Goal: Task Accomplishment & Management: Complete application form

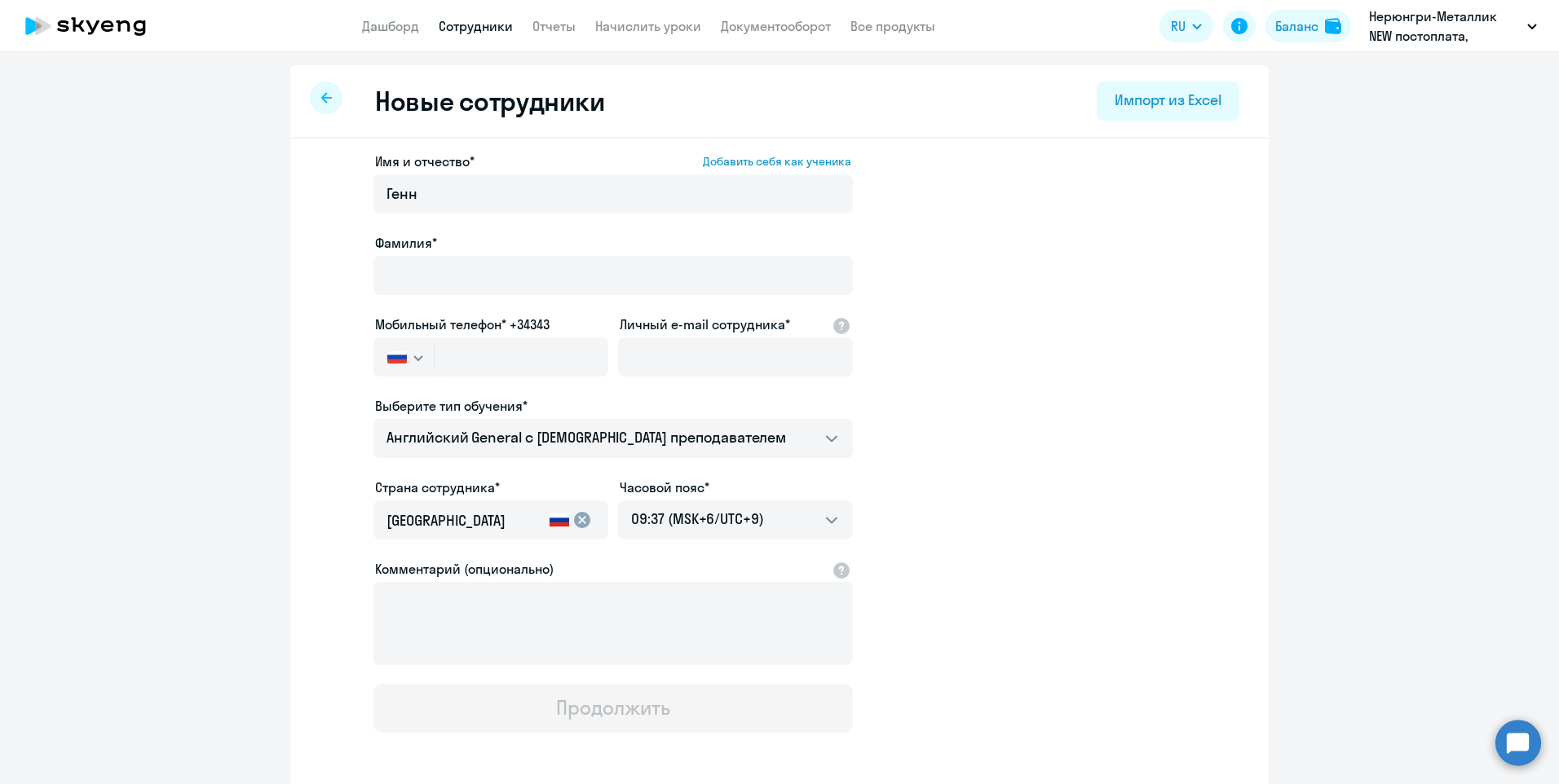
select select "english_adult_not_native_speaker"
select select "9"
type input "[PERSON_NAME]"
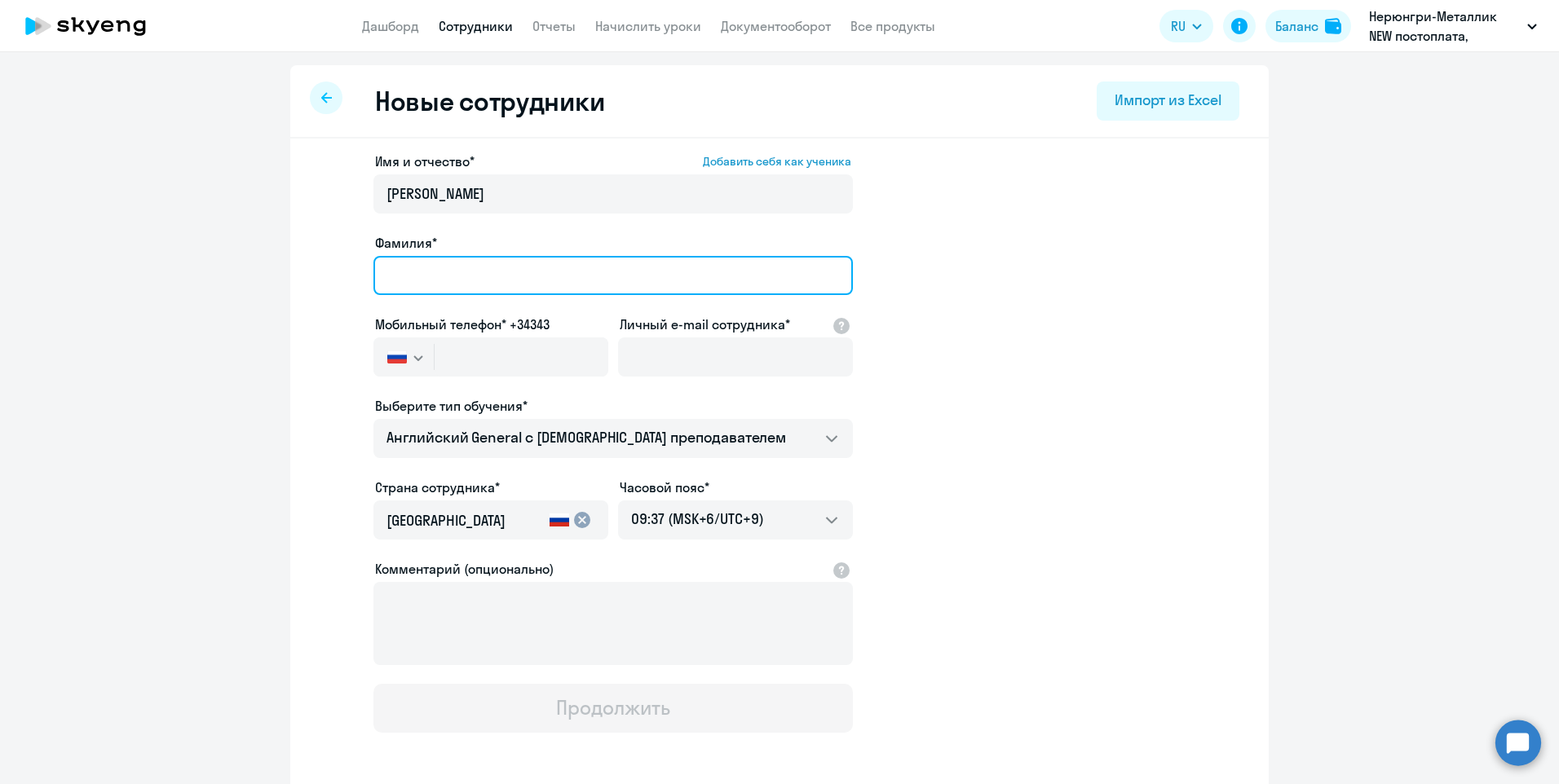
click at [423, 269] on input "Фамилия*" at bounding box center [614, 276] width 480 height 39
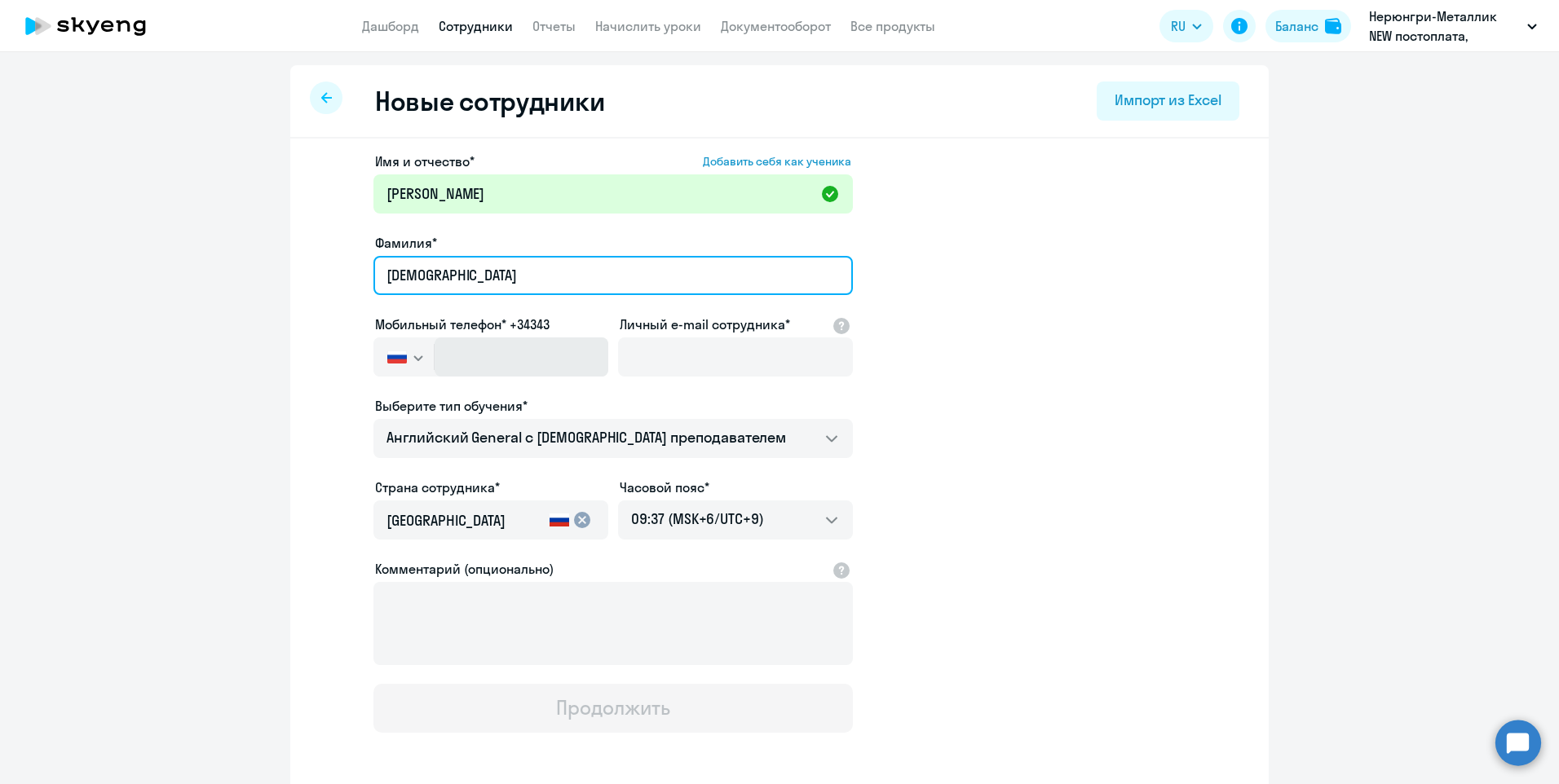
type input "[DEMOGRAPHIC_DATA]"
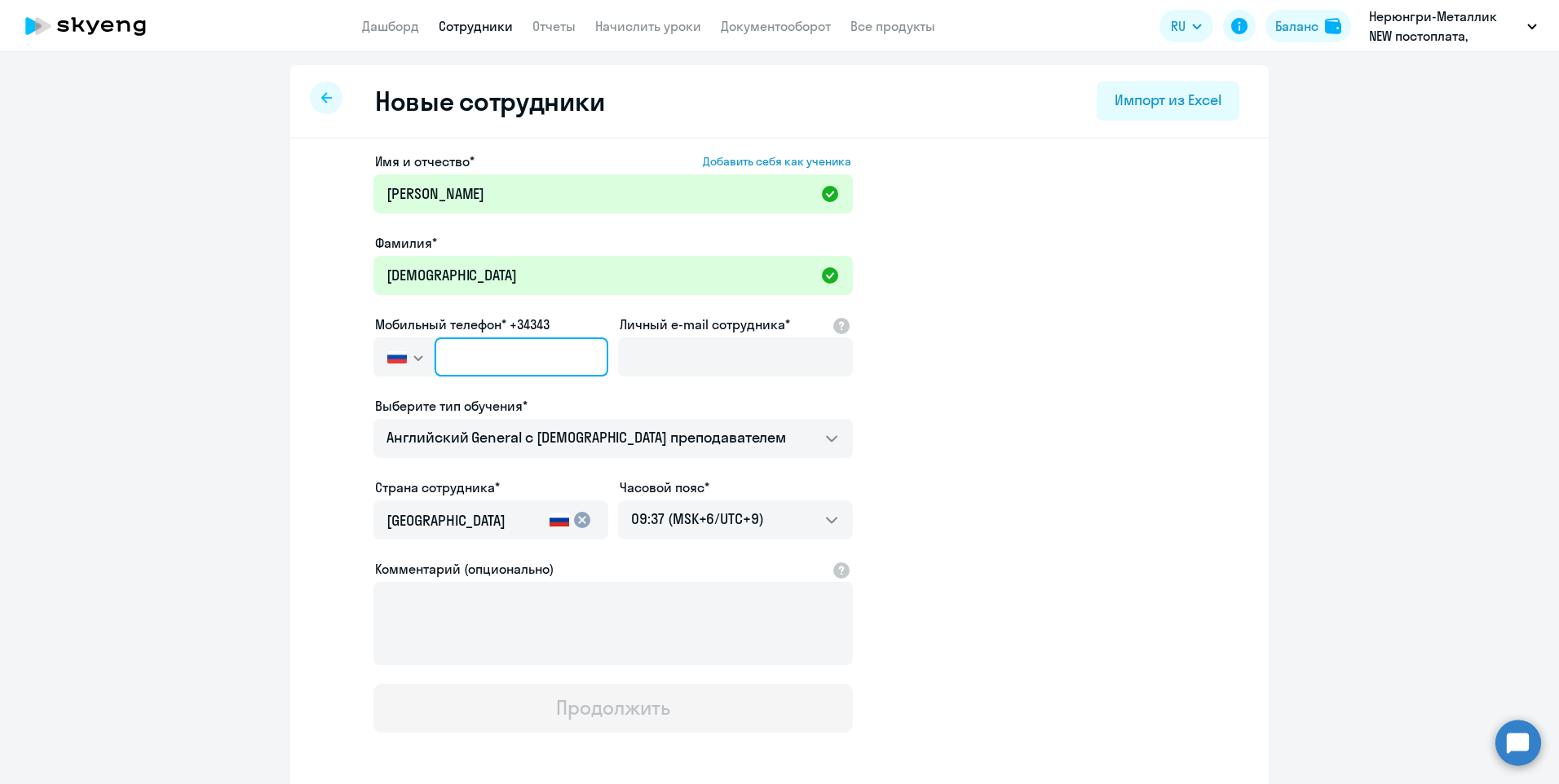
click at [443, 362] on input "text" at bounding box center [522, 356] width 174 height 39
type input "[PHONE_NUMBER]"
click at [1109, 472] on app-new-student-form "Имя и отчество* Добавить себя как ученика [PERSON_NAME]* [PERSON_NAME] Мобильны…" at bounding box center [780, 442] width 927 height 581
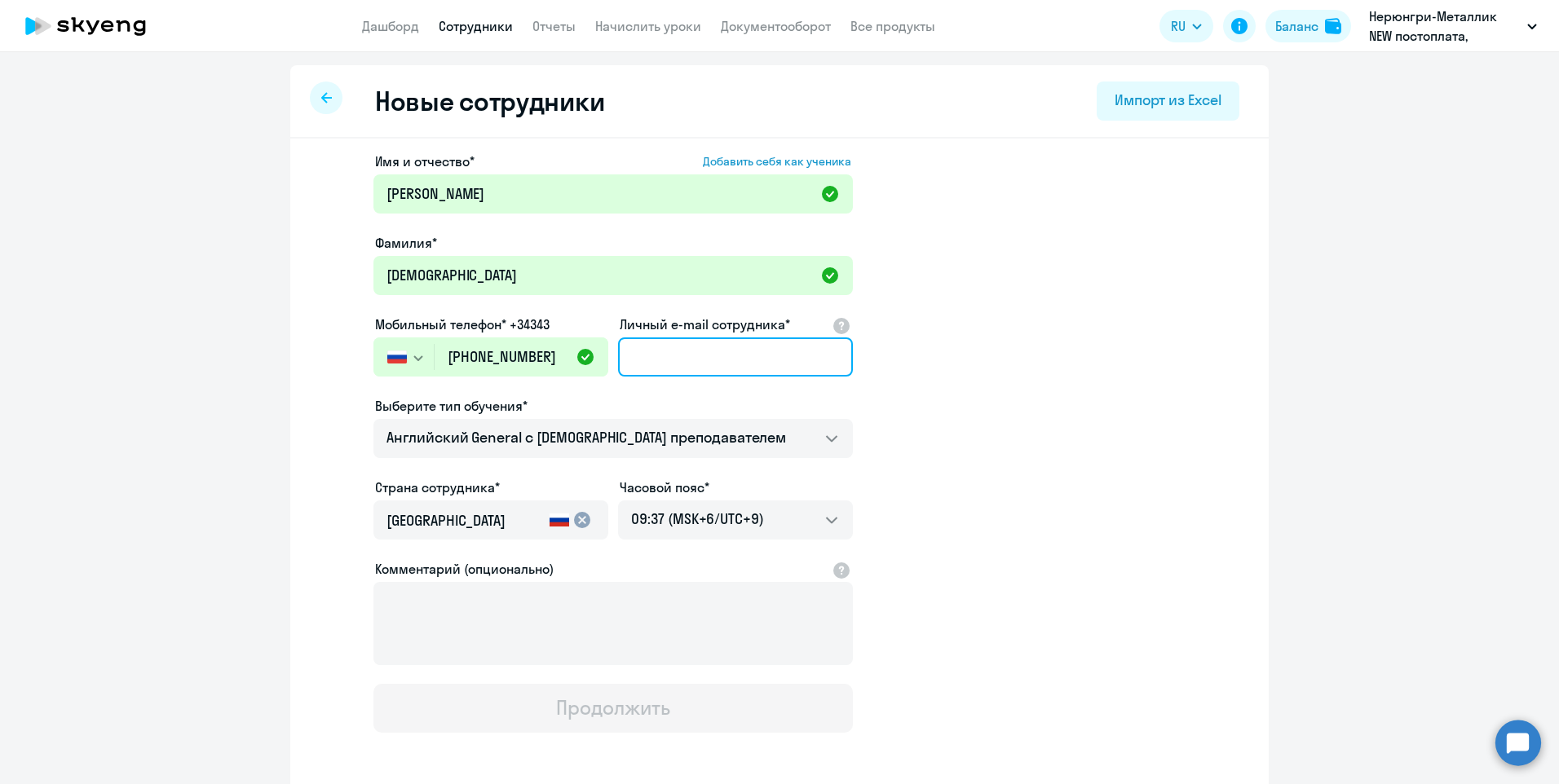
click at [684, 361] on input "Личный e-mail сотрудника*" at bounding box center [736, 356] width 235 height 39
paste input "[EMAIL_ADDRESS][DOMAIN_NAME]"
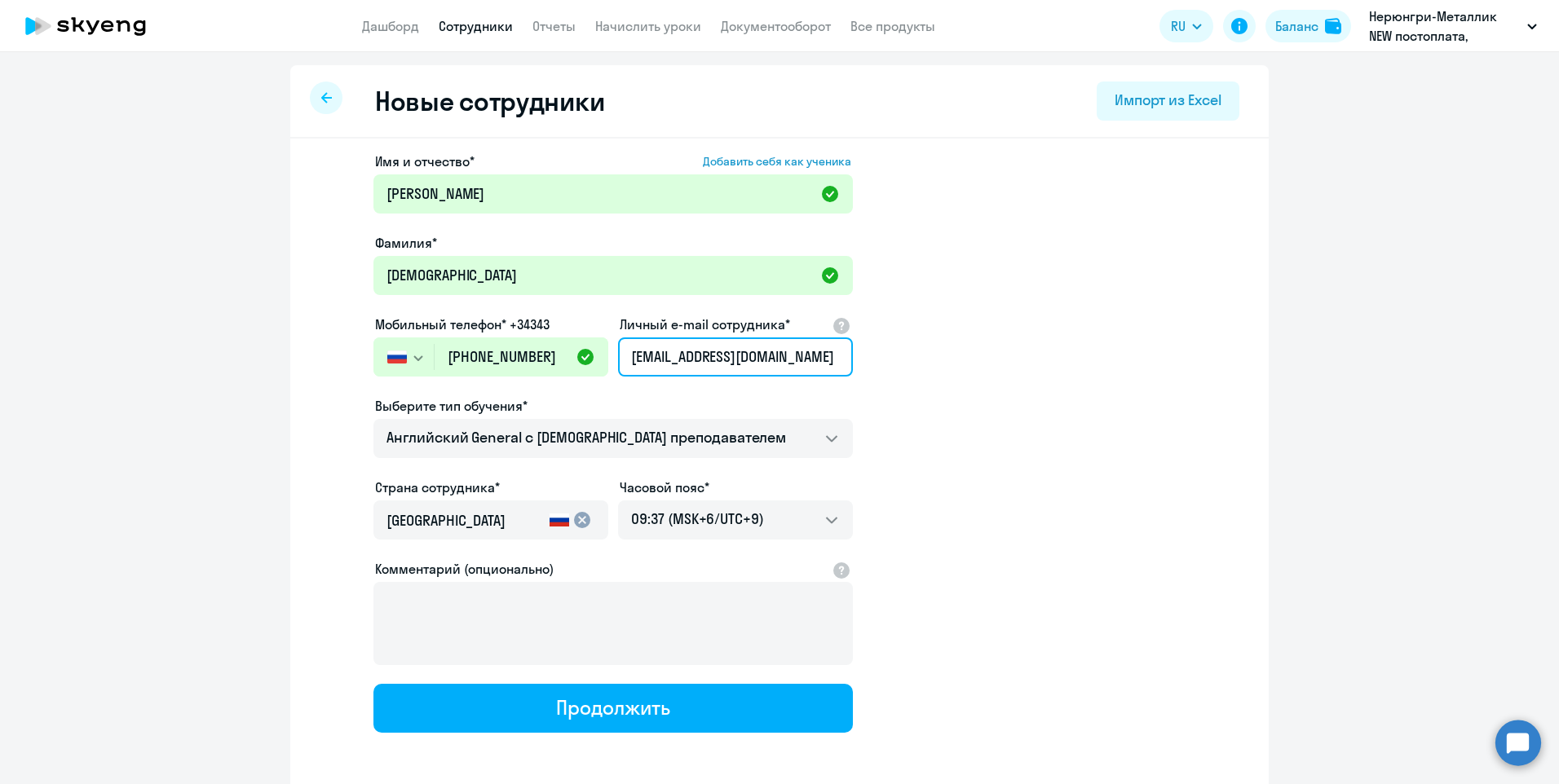
type input "[EMAIL_ADDRESS][DOMAIN_NAME]"
click at [1070, 455] on app-new-student-form "Имя и отчество* Добавить себя как ученика [PERSON_NAME]* [PERSON_NAME] Мобильны…" at bounding box center [780, 442] width 927 height 581
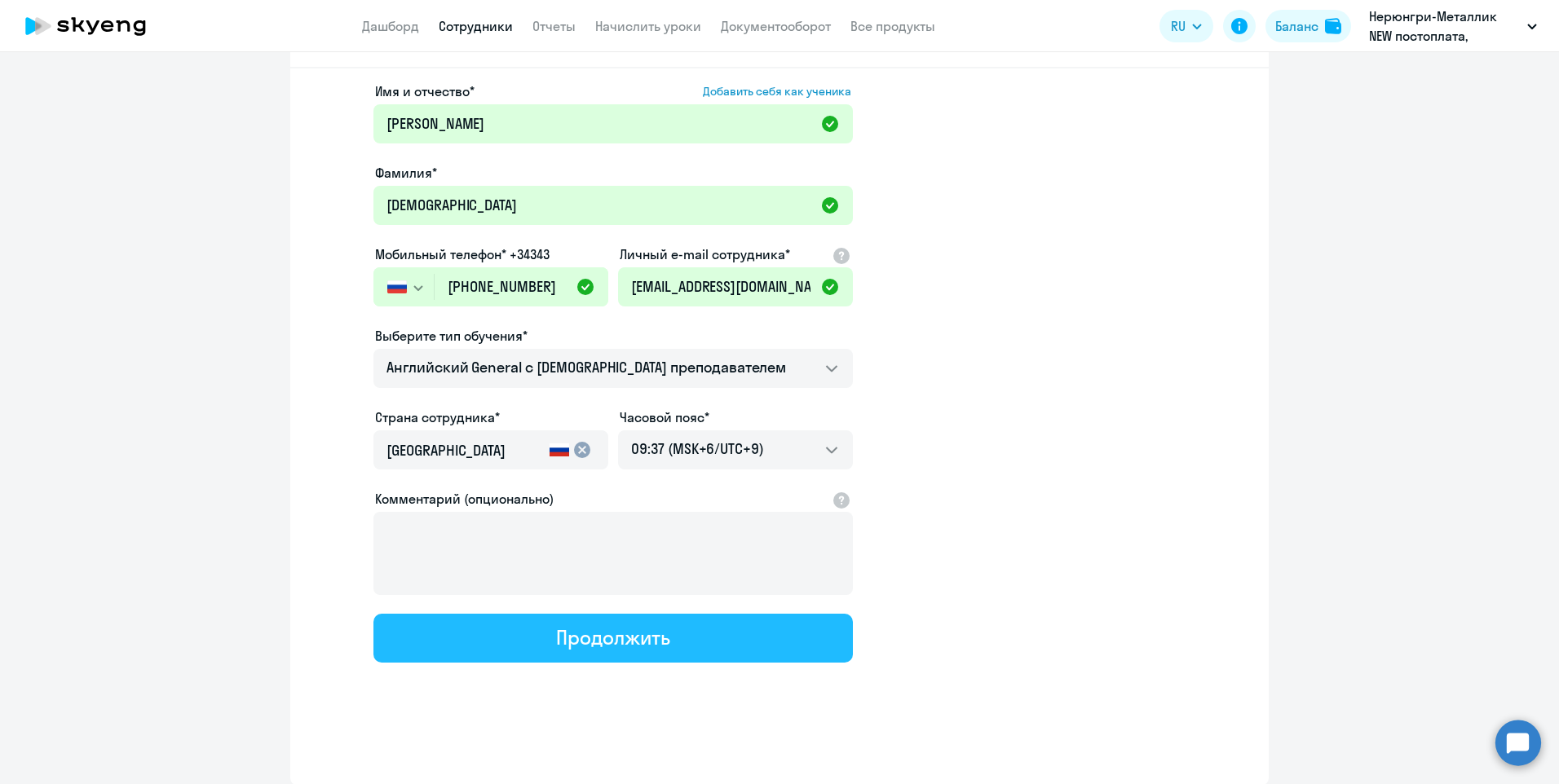
click at [646, 627] on div "Продолжить" at bounding box center [613, 638] width 113 height 26
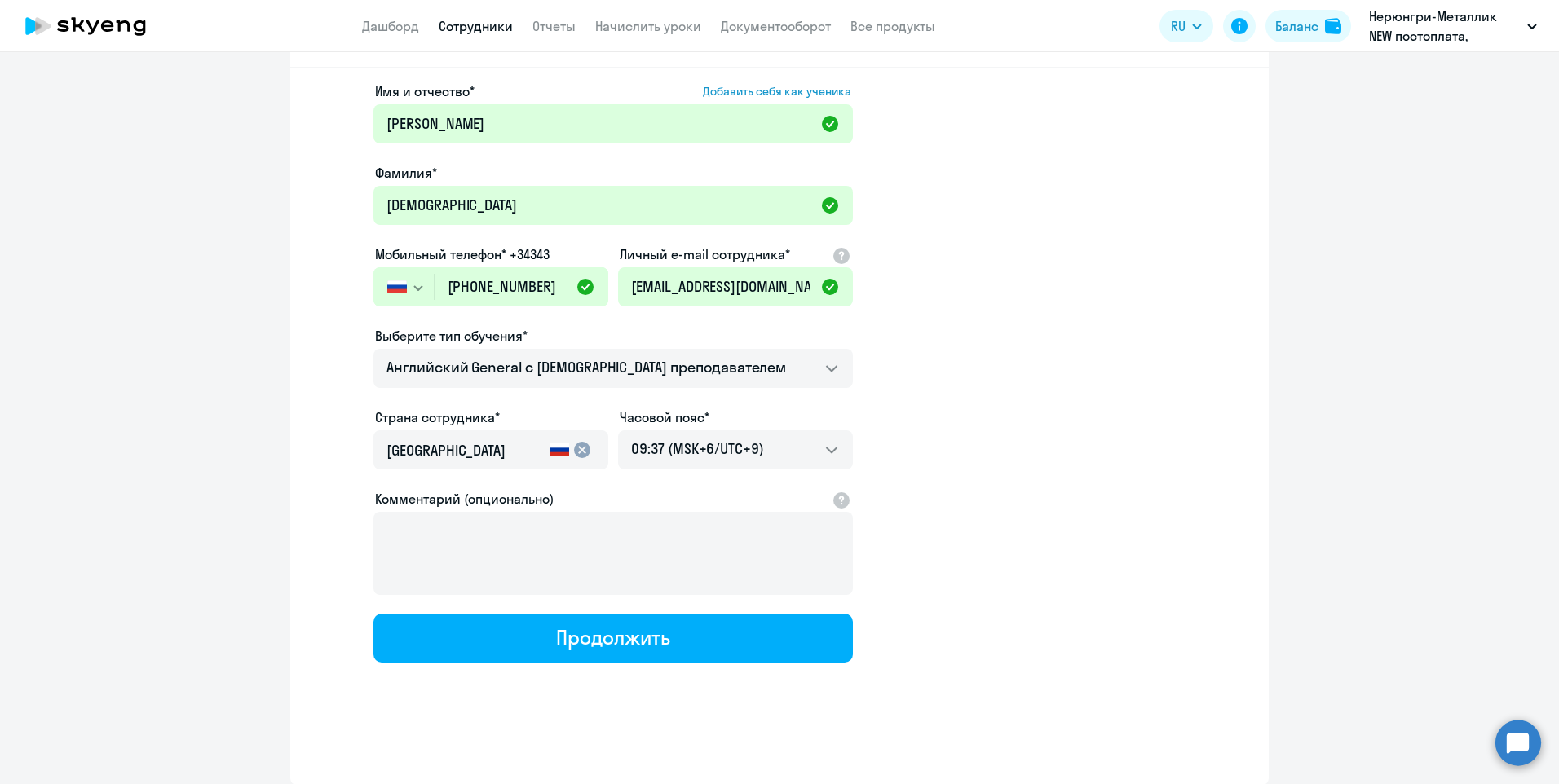
select select "english_adult_not_native_speaker"
select select "9"
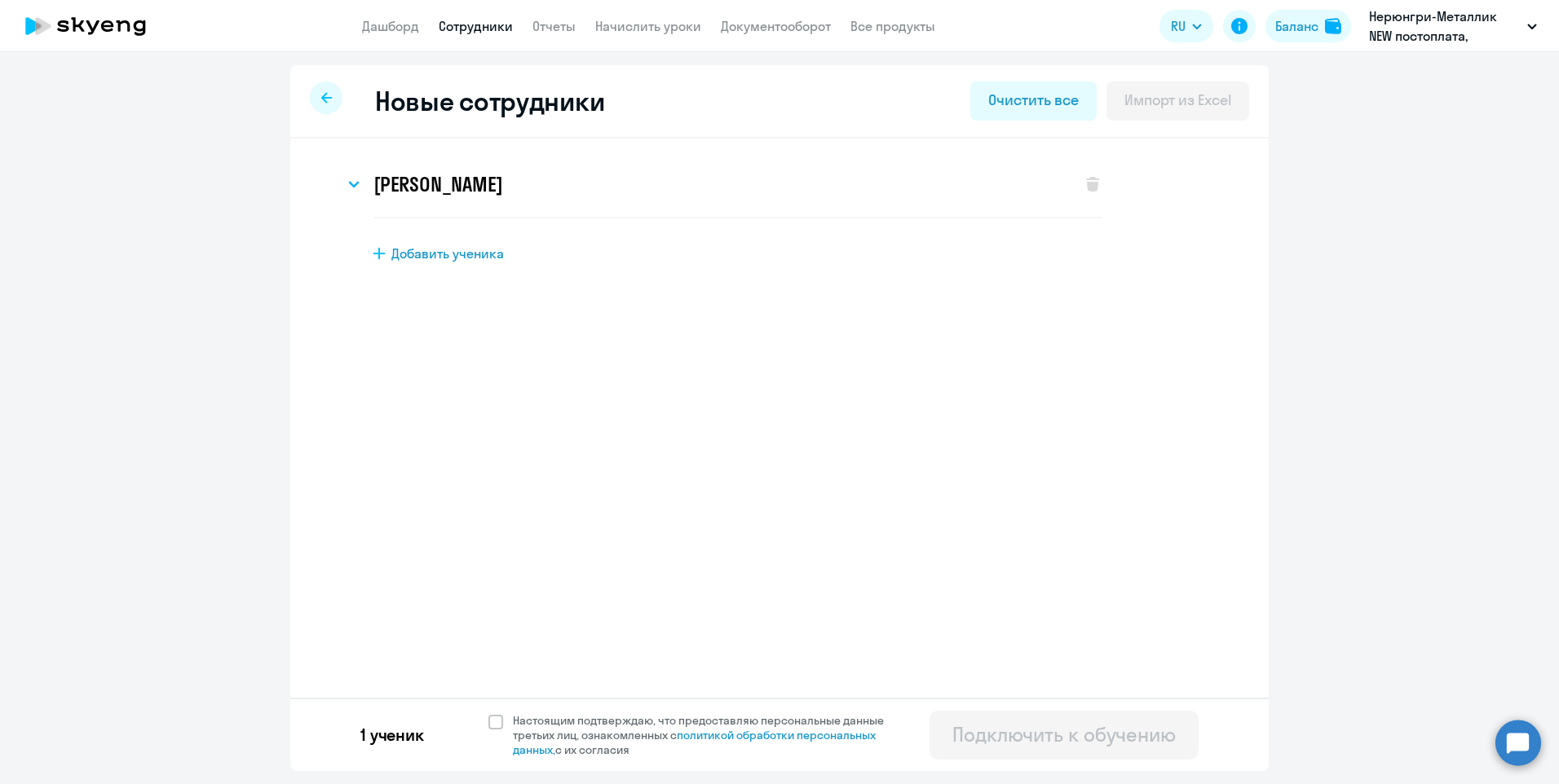
scroll to position [0, 0]
click at [499, 717] on span at bounding box center [496, 722] width 15 height 15
click at [489, 714] on input "Настоящим подтверждаю, что предоставляю персональные данные третьих лиц, ознако…" at bounding box center [488, 713] width 1 height 1
checkbox input "true"
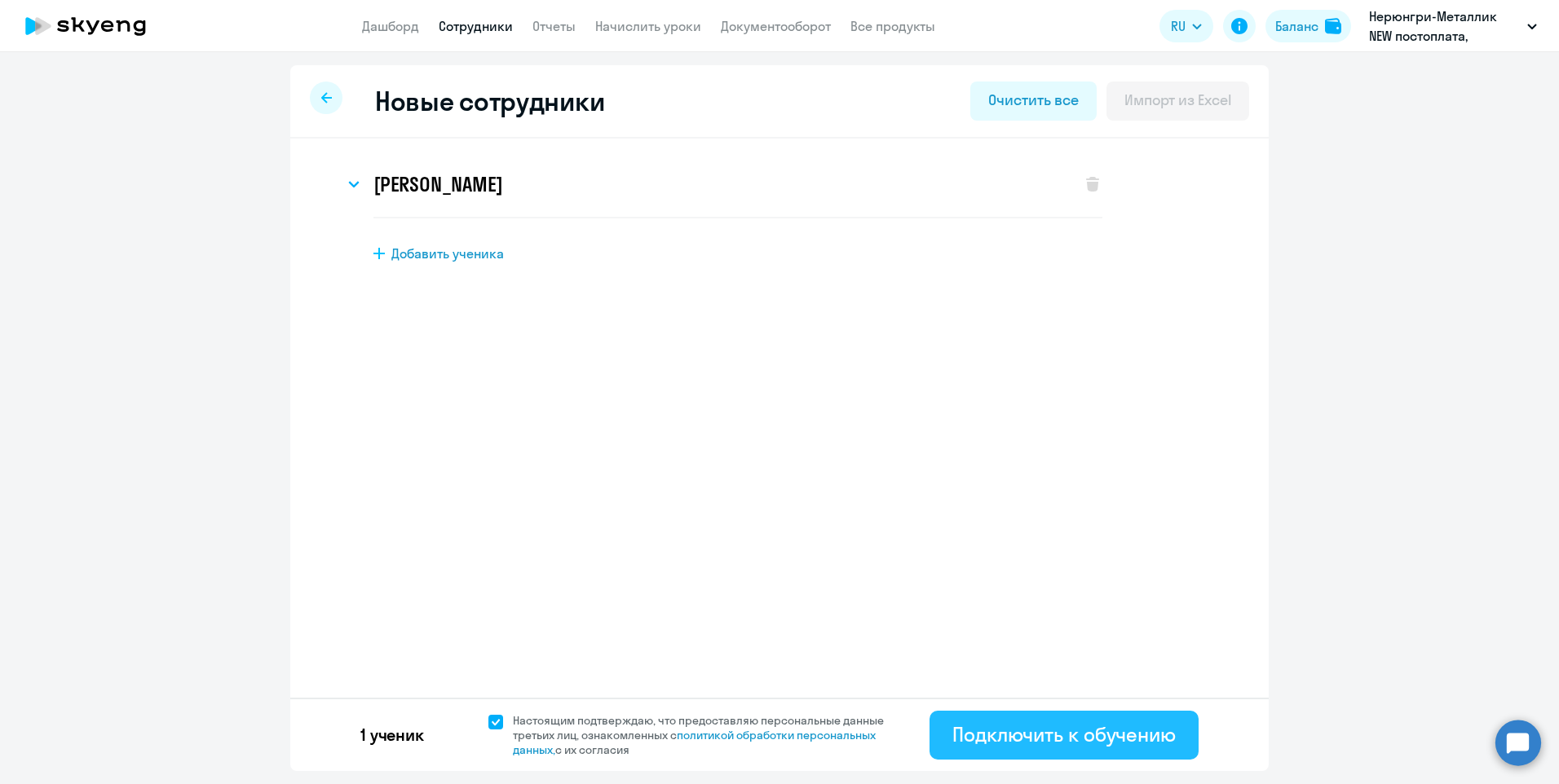
click at [1027, 728] on div "Подключить к обучению" at bounding box center [1064, 734] width 223 height 26
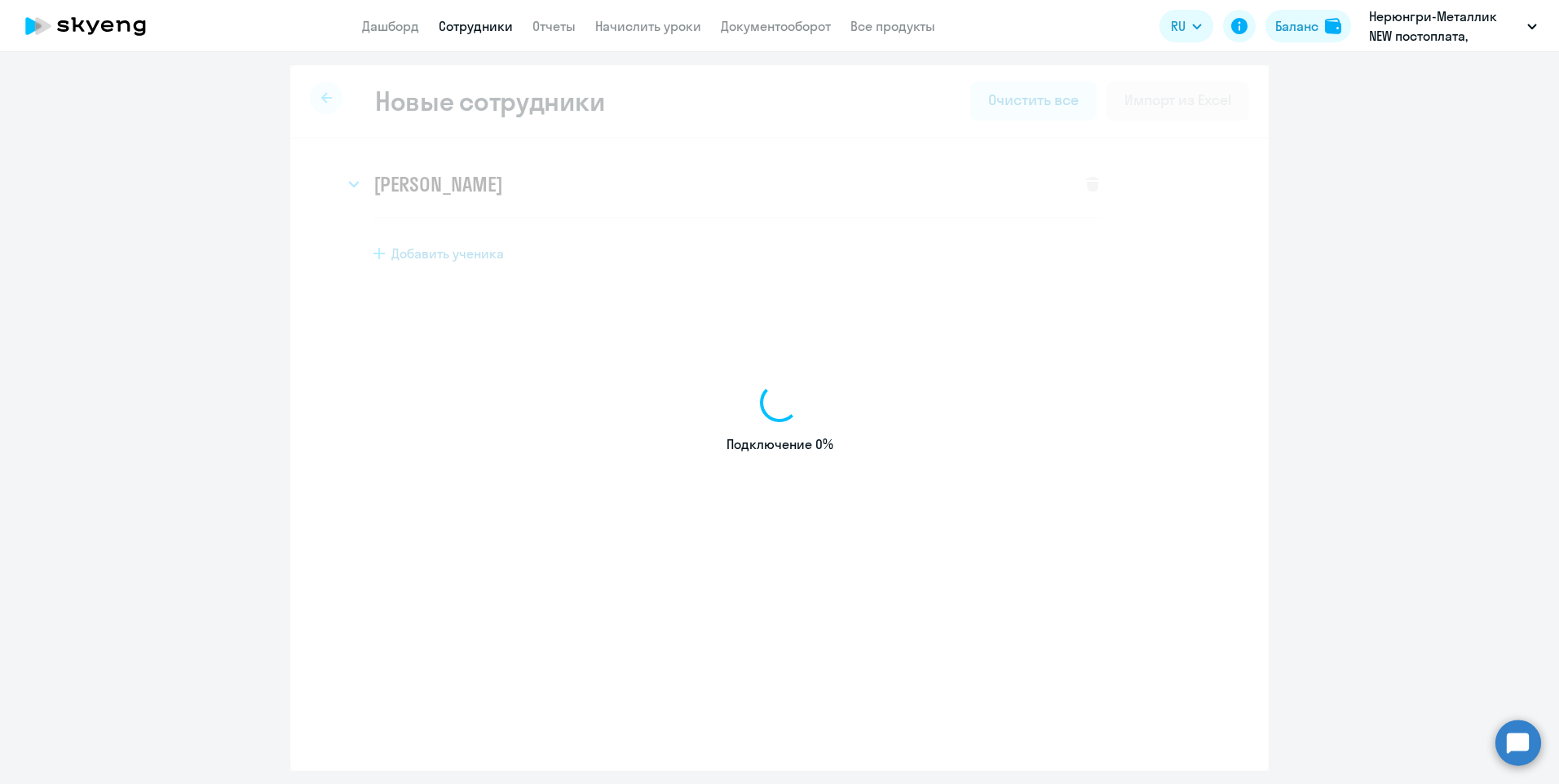
select select "english_adult_not_native_speaker"
select select "9"
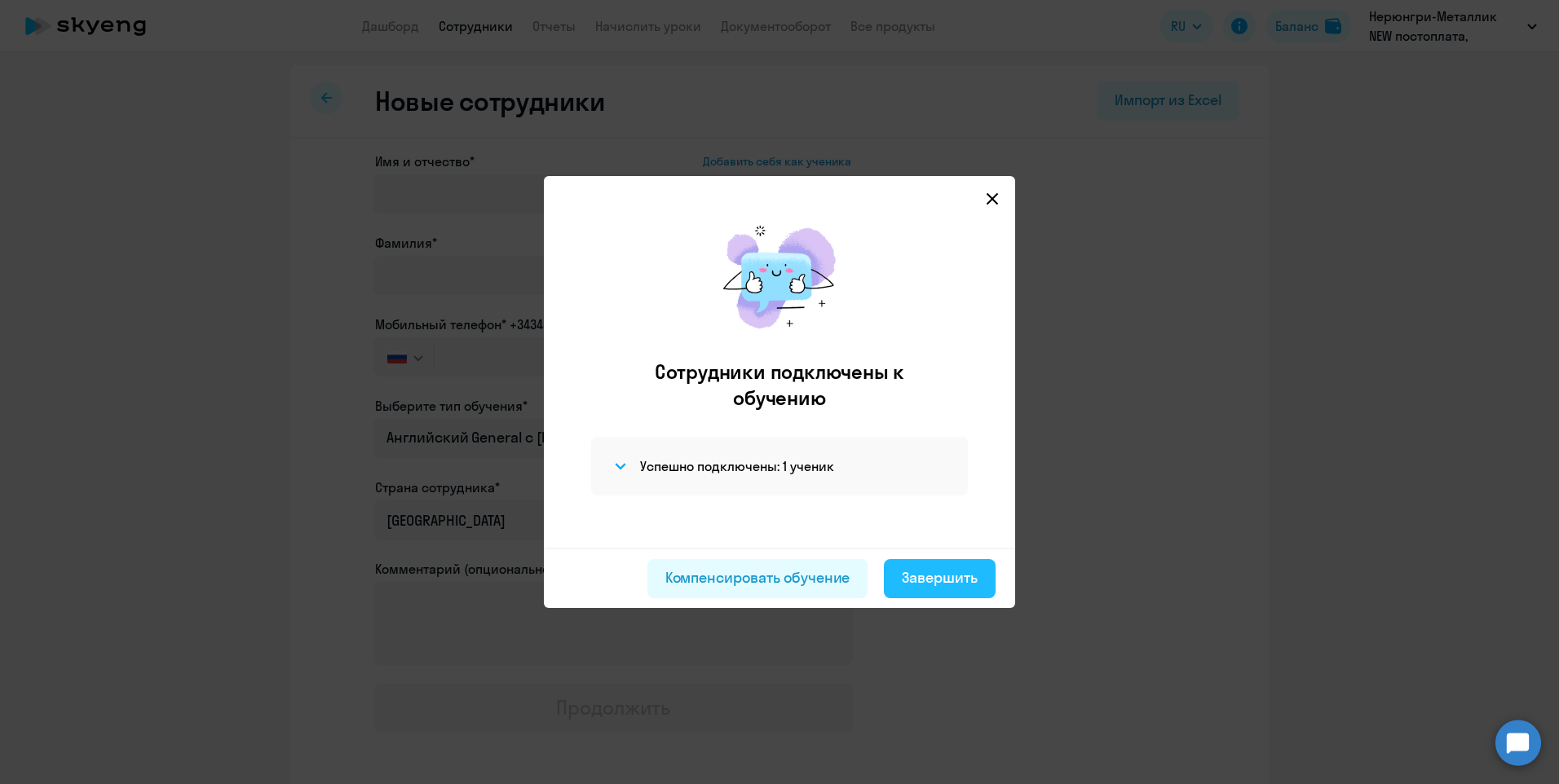
click at [949, 579] on div "Завершить" at bounding box center [939, 578] width 76 height 21
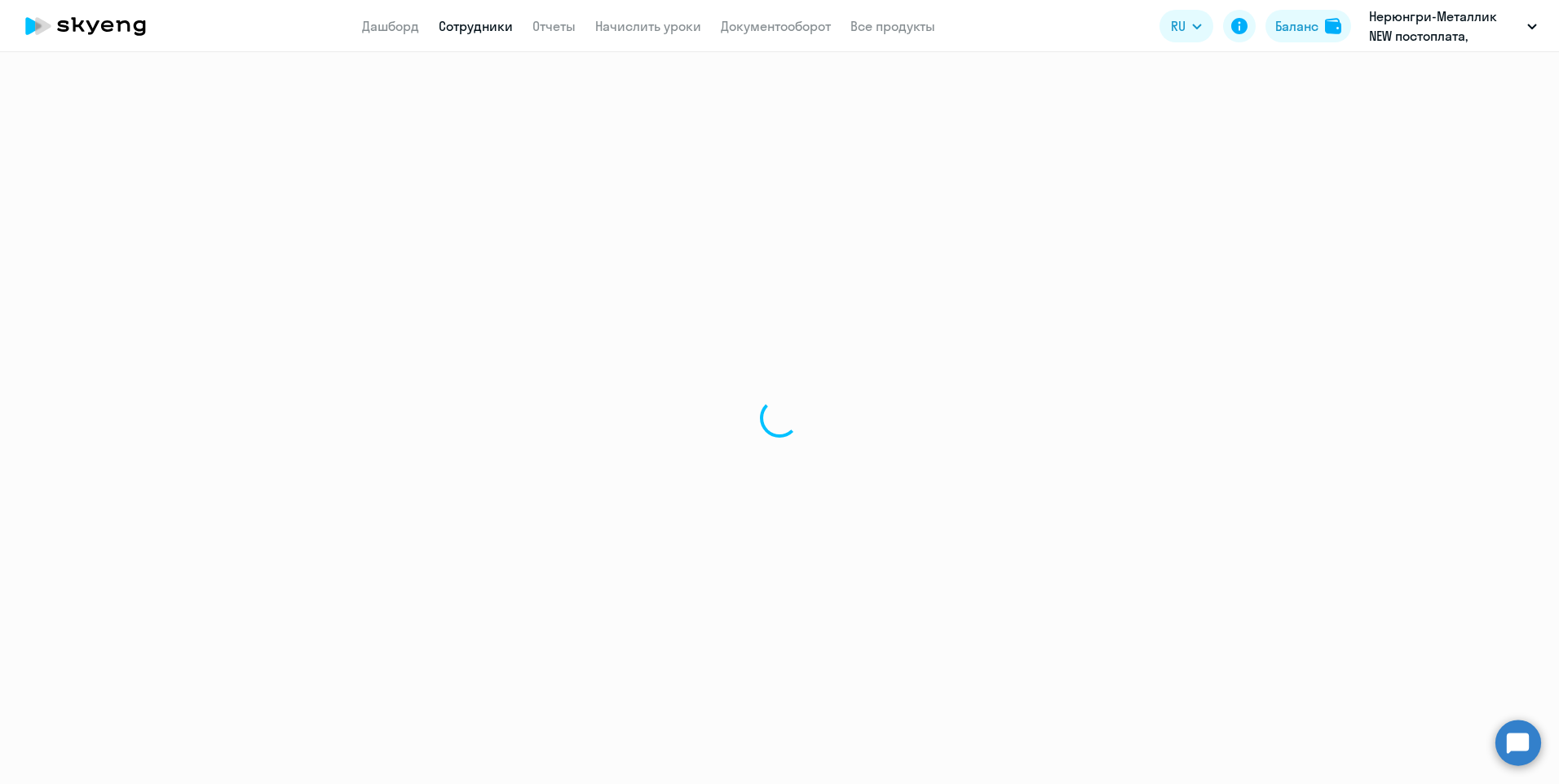
select select "30"
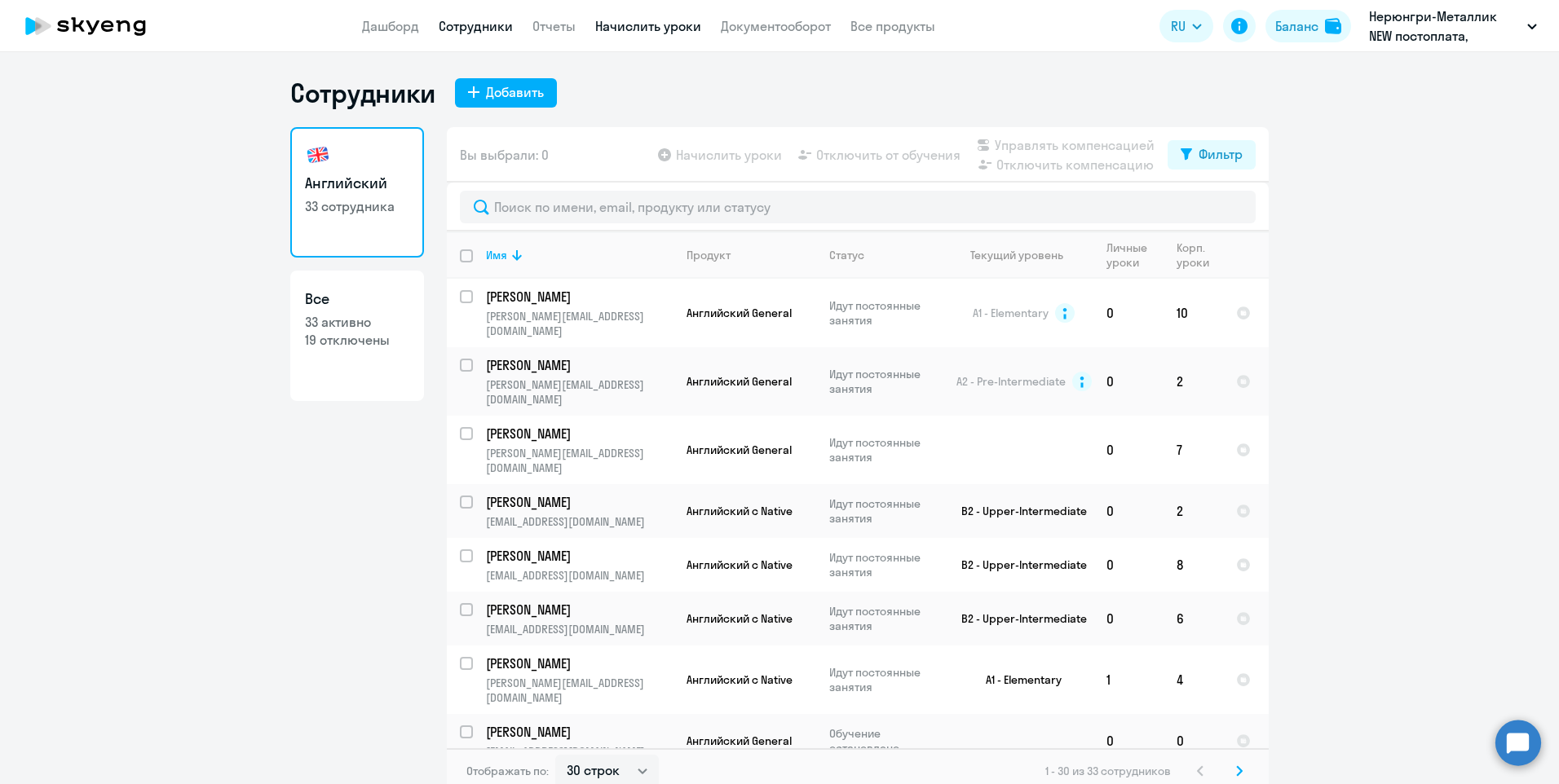
click at [671, 22] on link "Начислить уроки" at bounding box center [649, 26] width 106 height 17
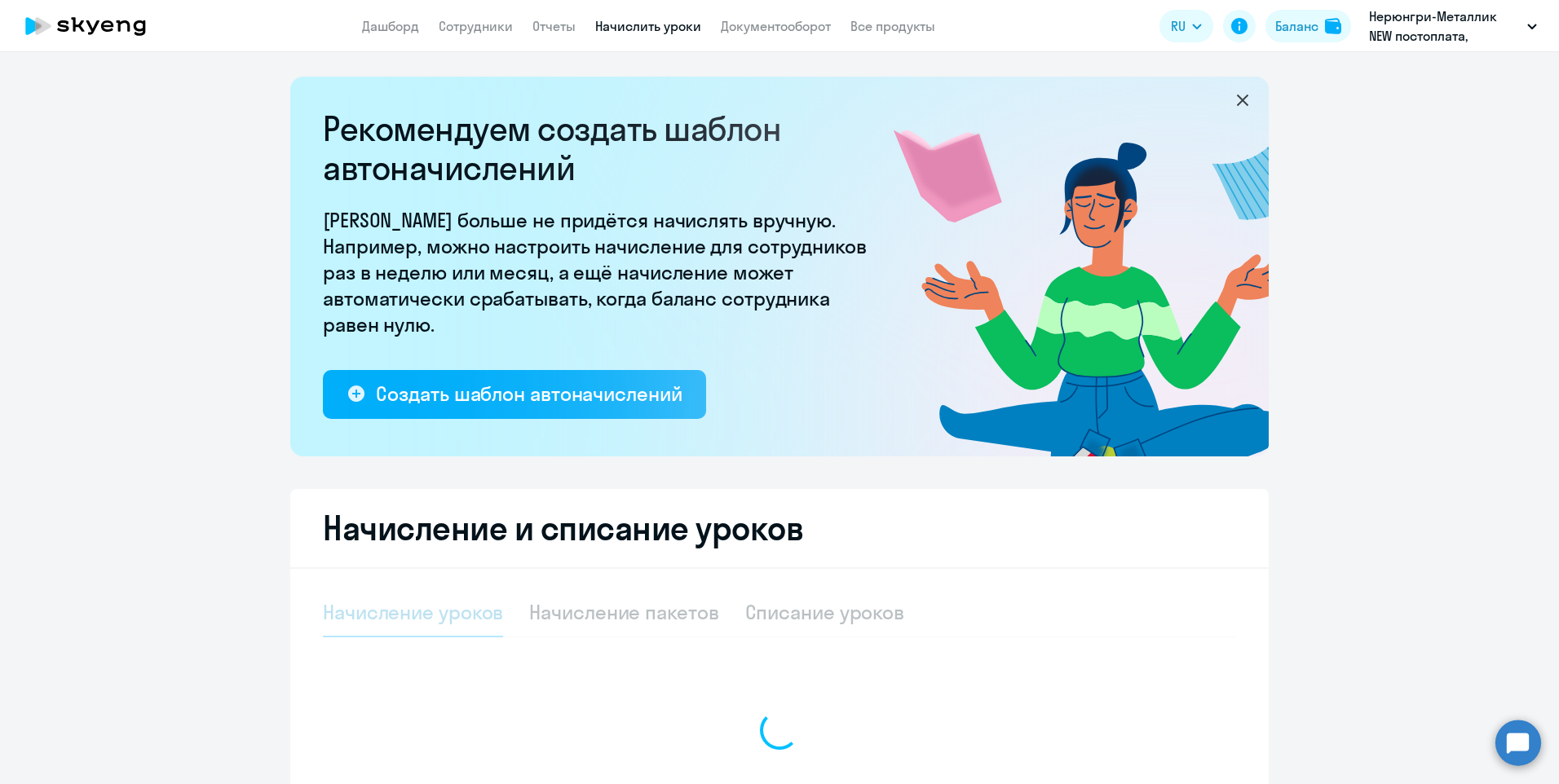
select select "10"
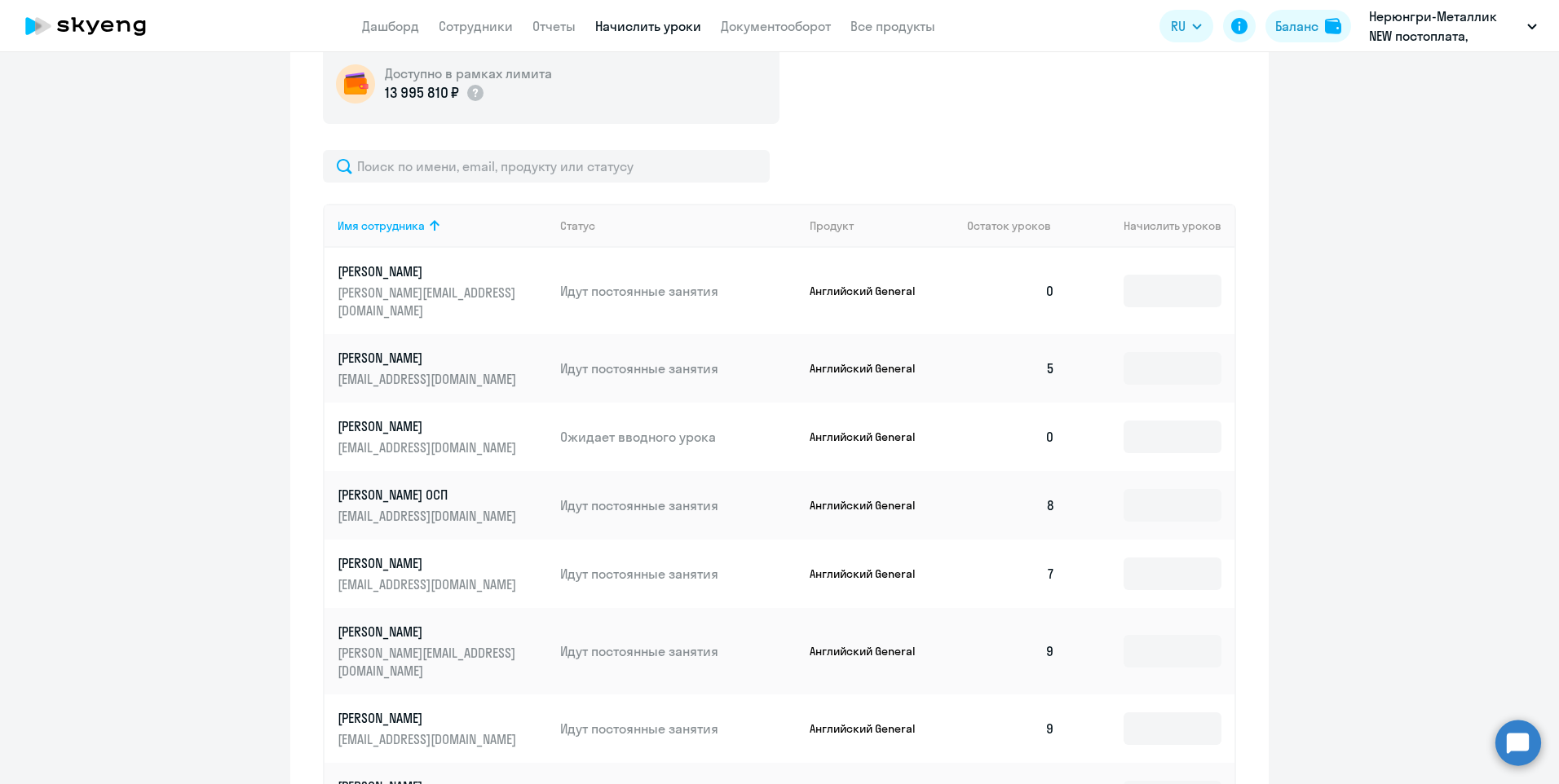
scroll to position [652, 0]
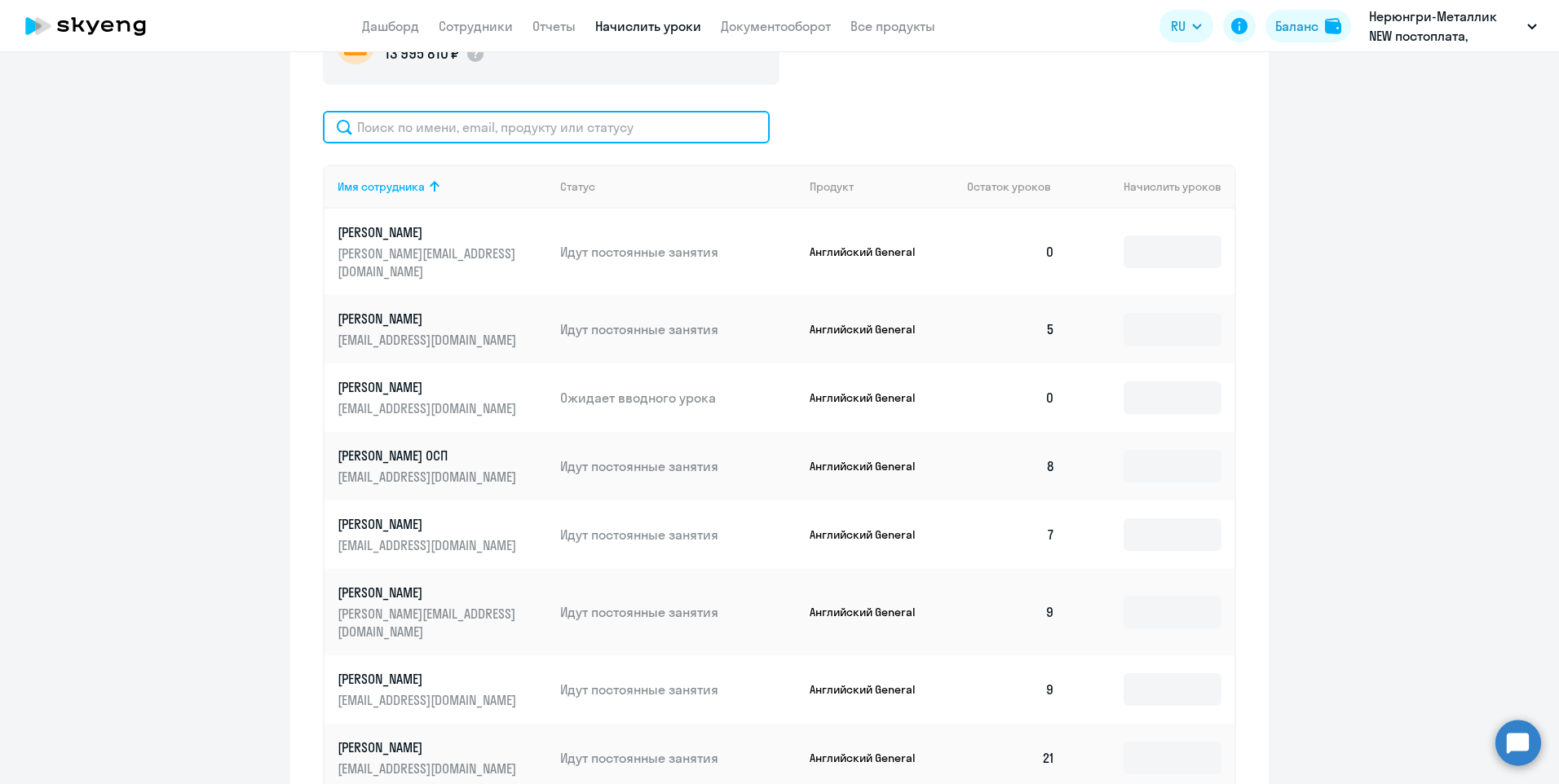
click at [439, 129] on input "text" at bounding box center [546, 128] width 447 height 33
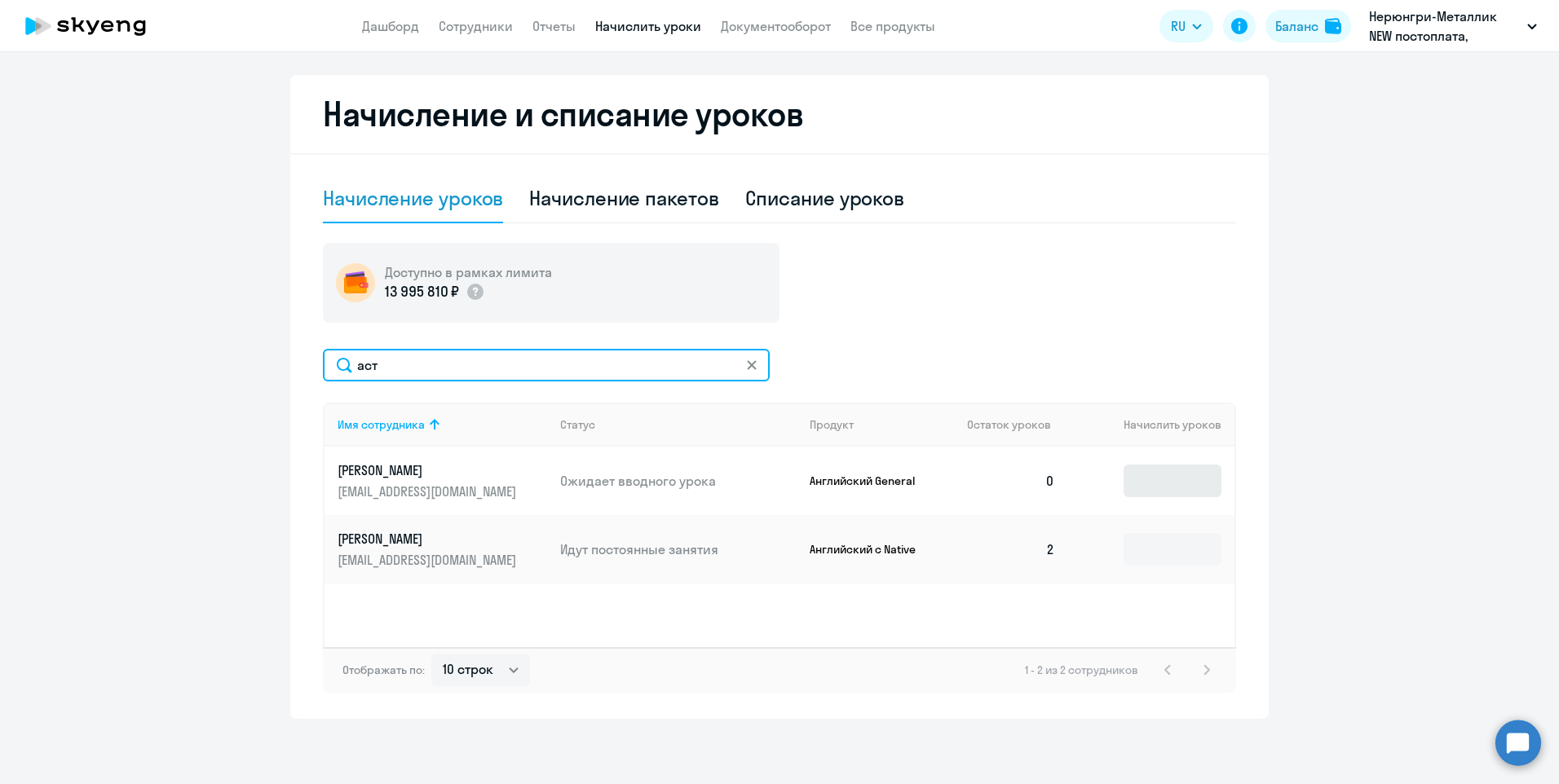
type input "аст"
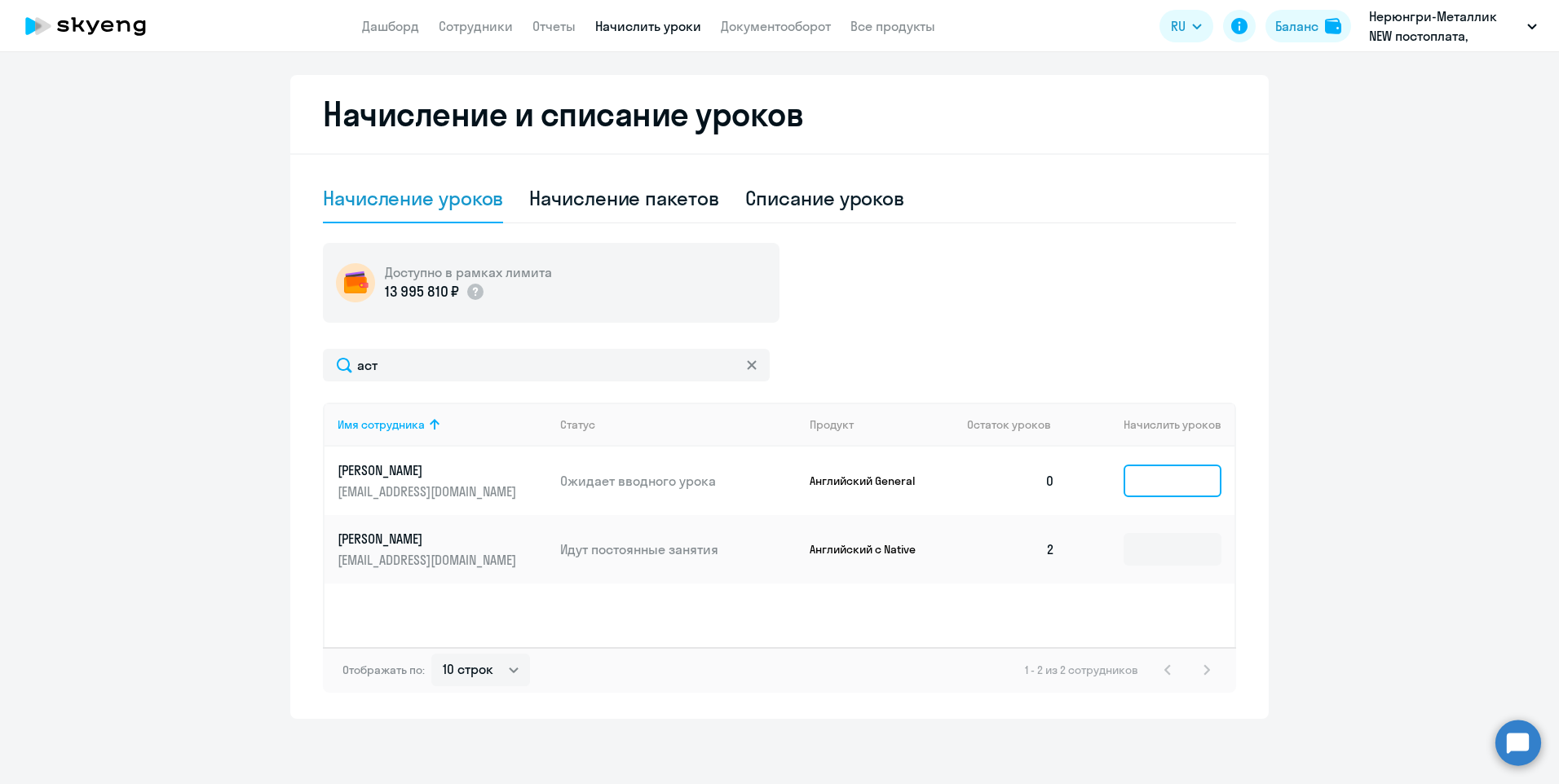
click at [1186, 482] on input at bounding box center [1173, 482] width 98 height 33
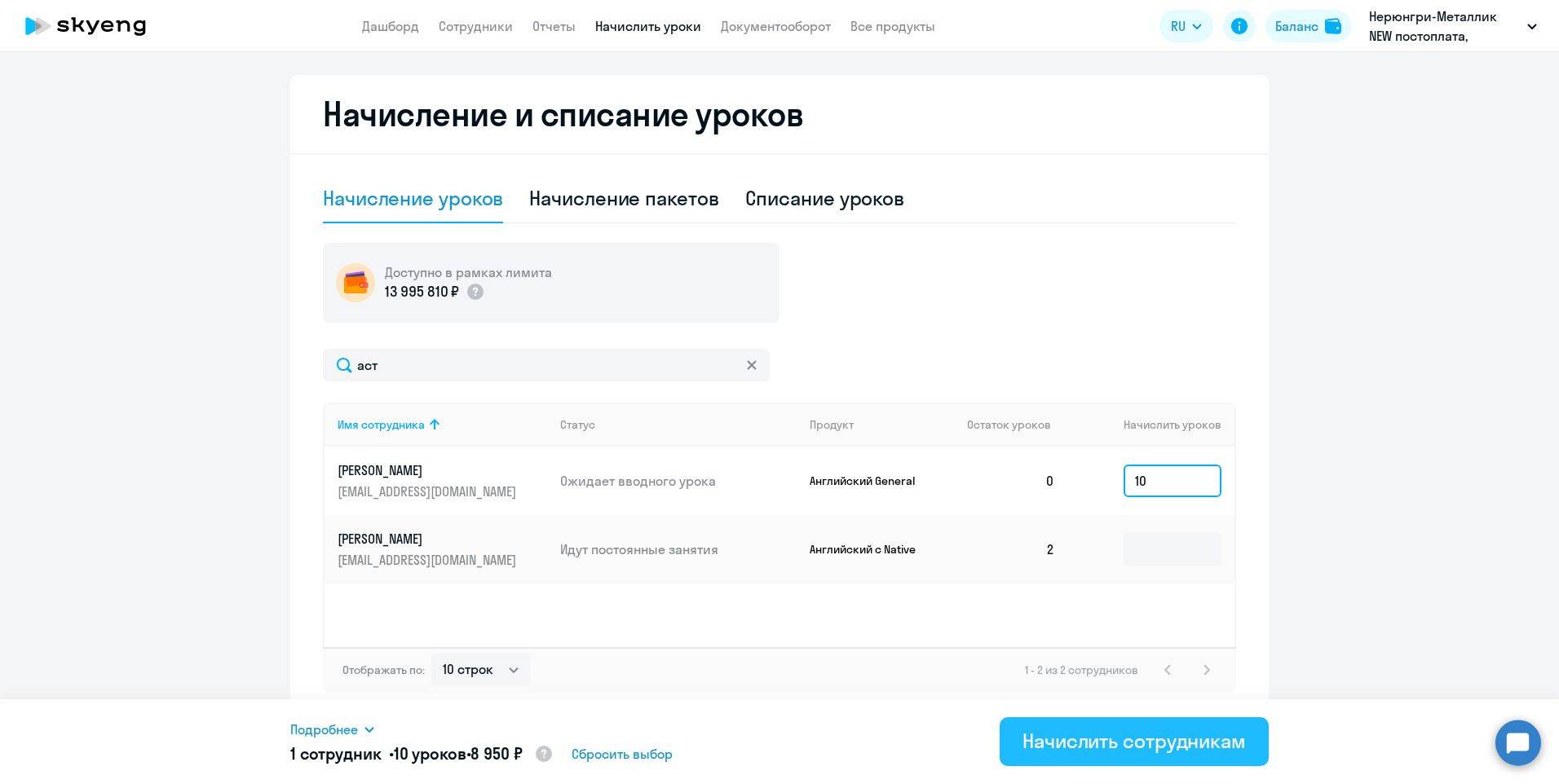
type input "10"
click at [1190, 743] on div "Начислить сотрудникам" at bounding box center [1134, 741] width 223 height 26
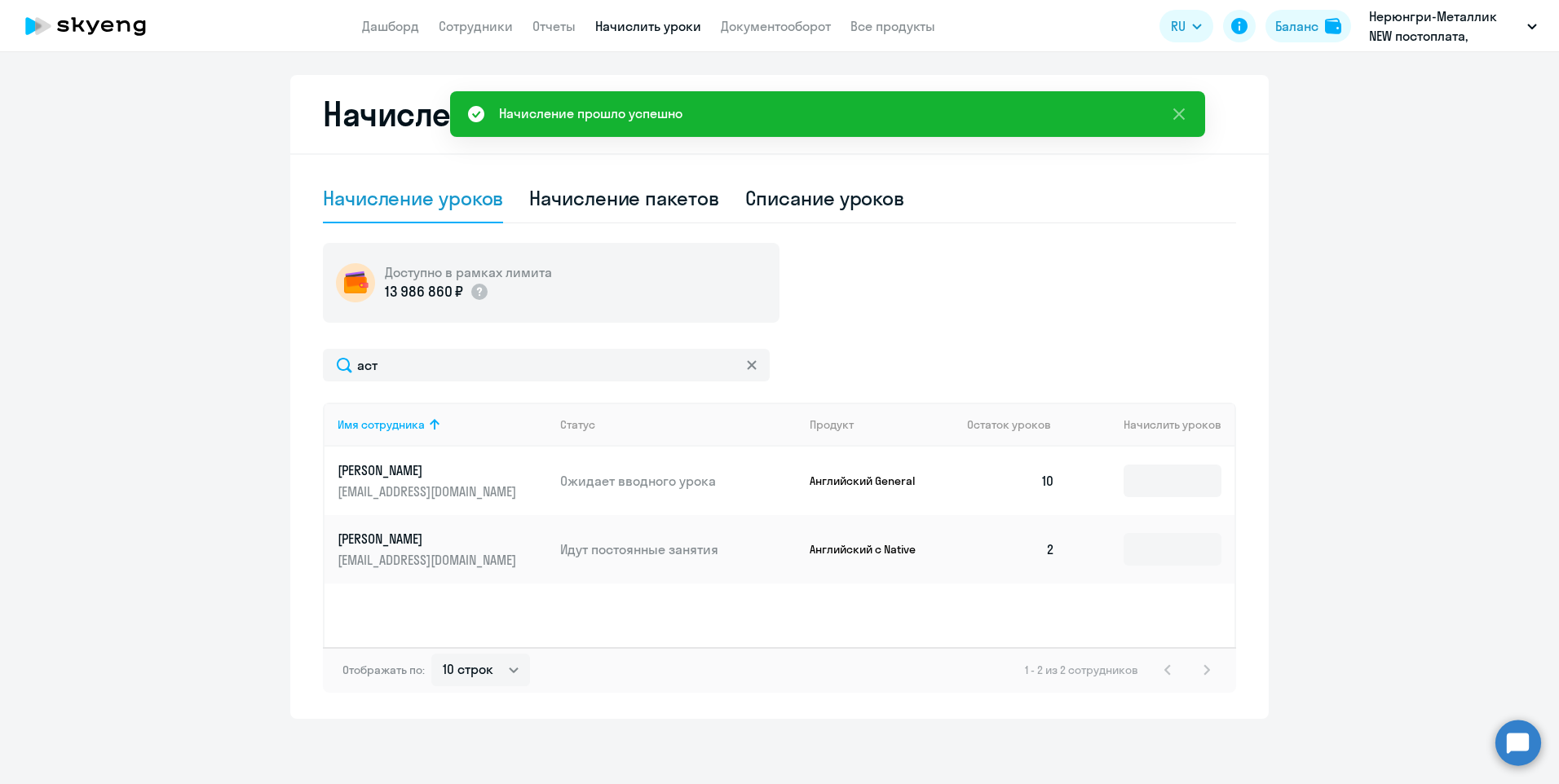
click at [1422, 389] on ng-component "Рекомендуем создать шаблон автоначислений Уроки больше не придётся начислять вр…" at bounding box center [779, 191] width 1559 height 1057
